Goal: Task Accomplishment & Management: Manage account settings

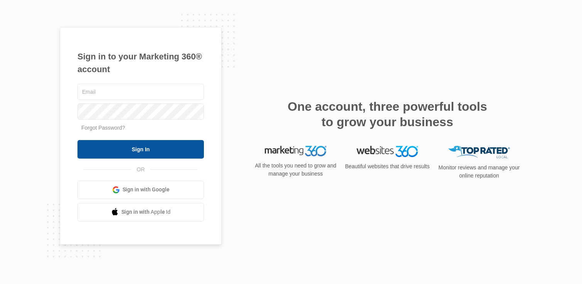
type input "[EMAIL_ADDRESS][DOMAIN_NAME]"
click at [142, 146] on input "Sign In" at bounding box center [140, 149] width 126 height 18
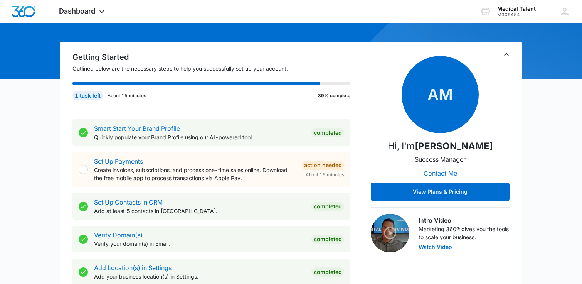
scroll to position [60, 0]
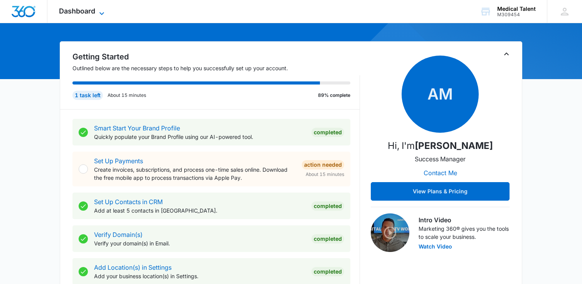
click at [100, 10] on icon at bounding box center [101, 13] width 9 height 9
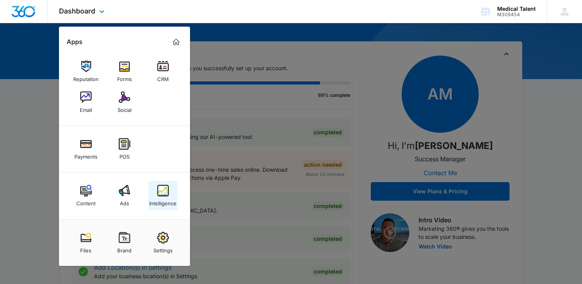
click at [161, 188] on img at bounding box center [163, 191] width 12 height 12
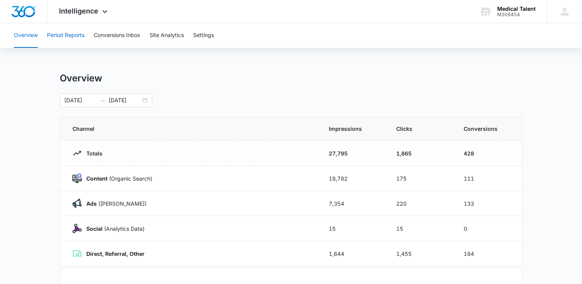
click at [77, 35] on button "Period Reports" at bounding box center [65, 35] width 37 height 25
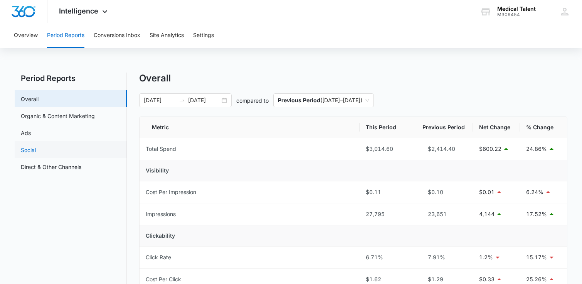
click at [36, 153] on link "Social" at bounding box center [28, 150] width 15 height 8
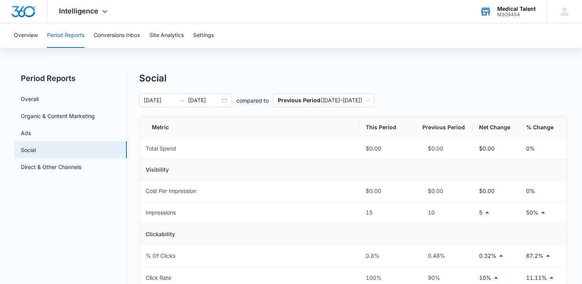
click at [519, 12] on div "M309454" at bounding box center [516, 14] width 39 height 5
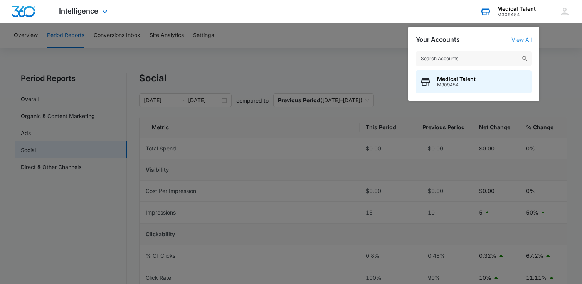
click at [524, 38] on link "View All" at bounding box center [521, 39] width 20 height 7
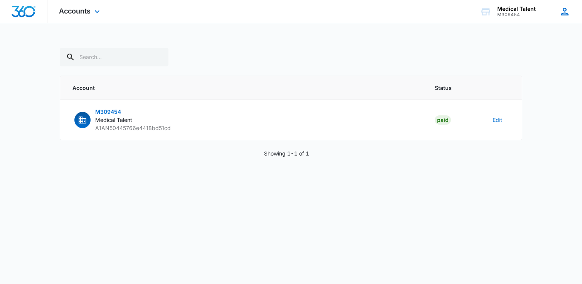
click at [559, 15] on icon at bounding box center [565, 12] width 12 height 12
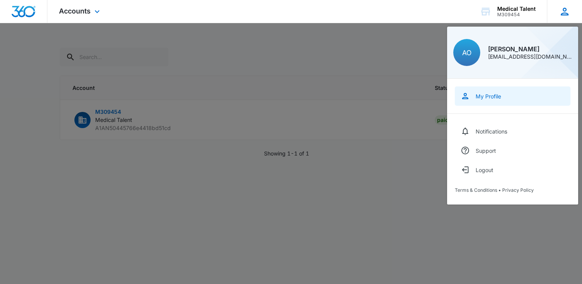
click at [496, 94] on div "My Profile" at bounding box center [487, 96] width 25 height 7
